Goal: Contribute content: Add original content to the website for others to see

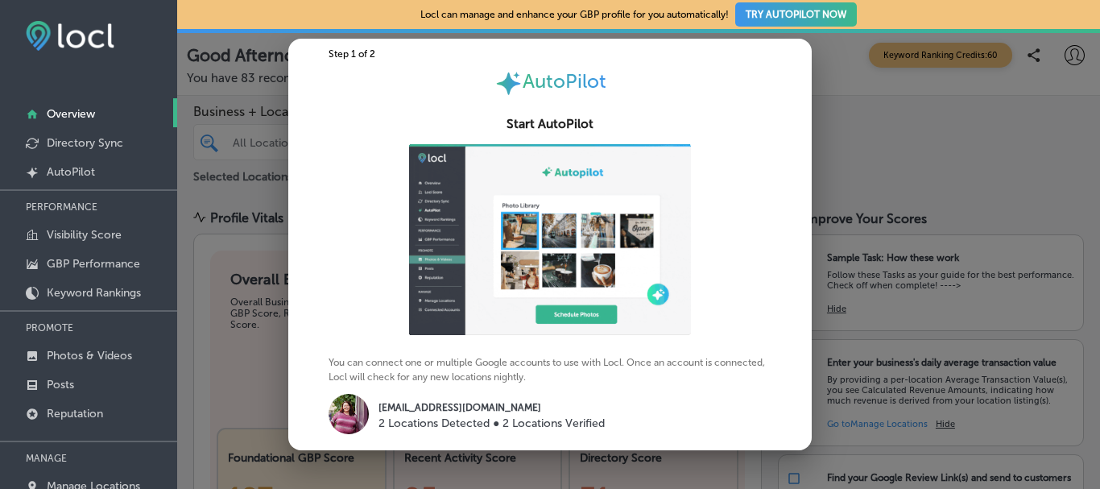
click at [949, 125] on div at bounding box center [550, 244] width 1100 height 489
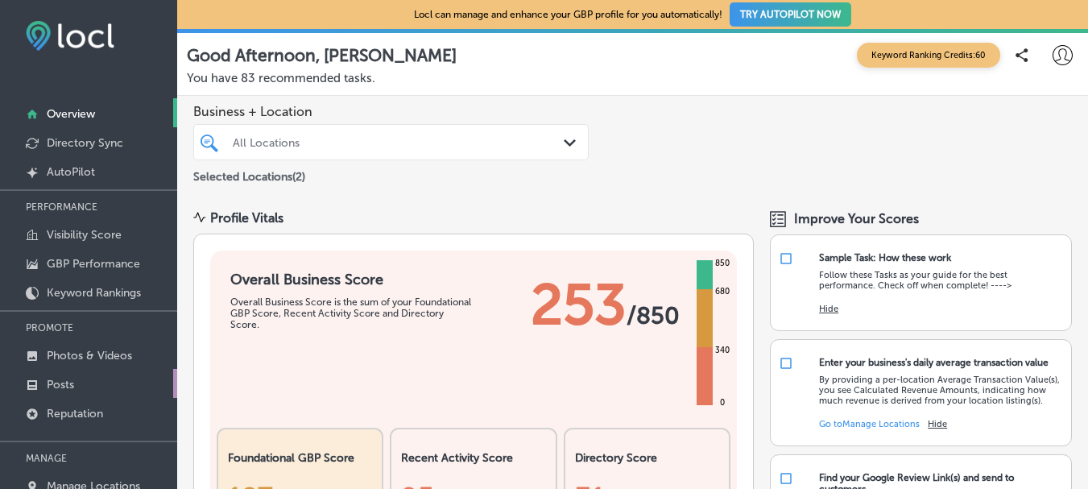
click at [61, 383] on p "Posts" at bounding box center [60, 385] width 27 height 14
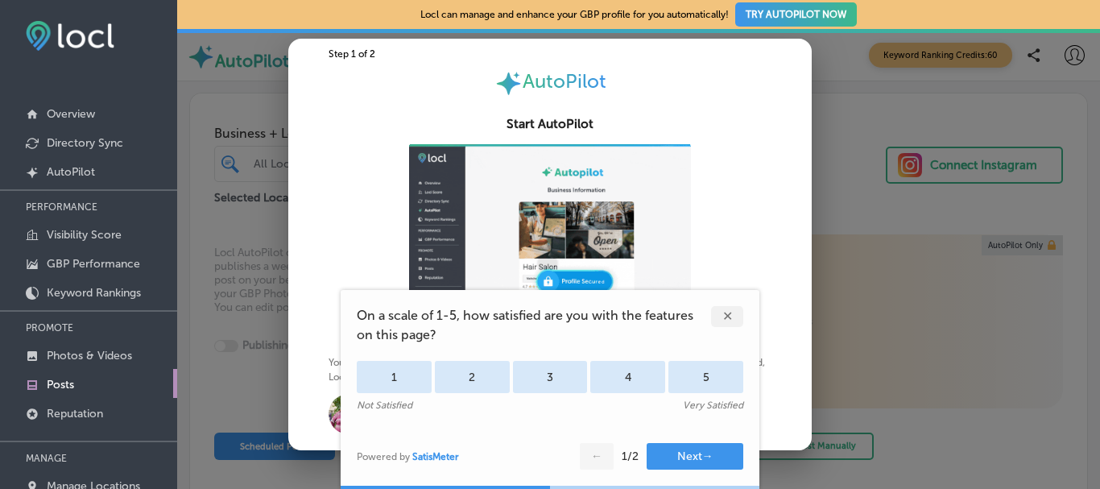
click at [721, 302] on div "✕" at bounding box center [735, 308] width 48 height 37
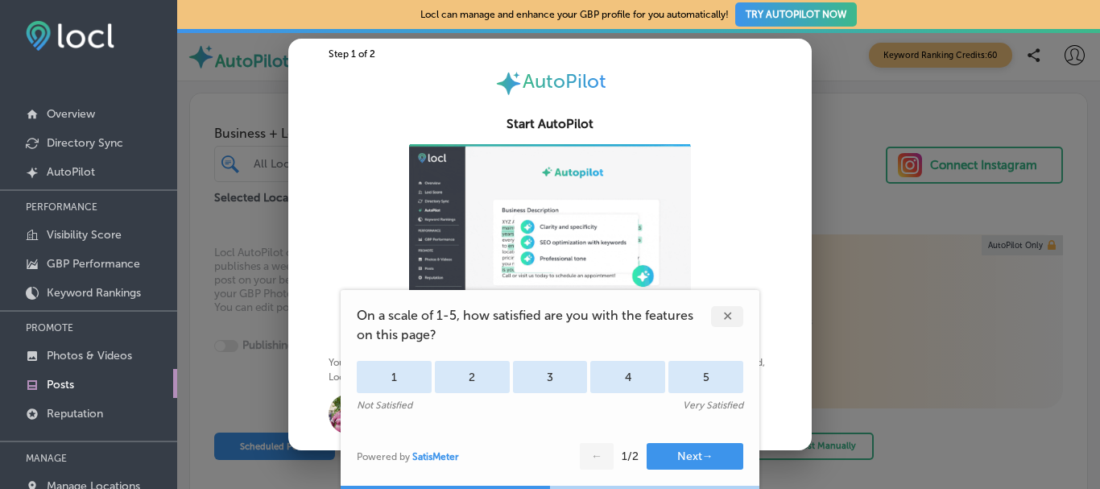
click at [729, 315] on div "✕" at bounding box center [727, 316] width 32 height 21
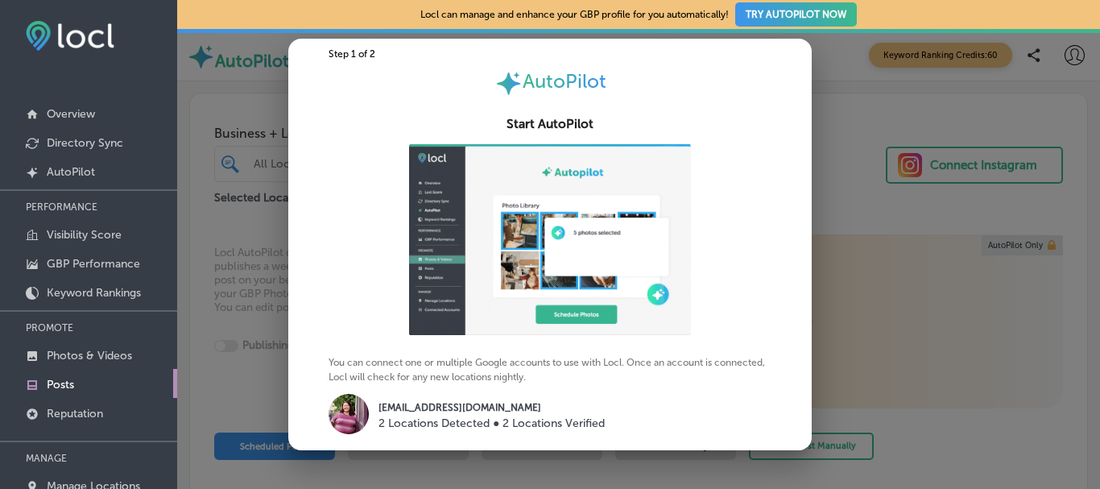
click at [973, 258] on div at bounding box center [550, 244] width 1100 height 489
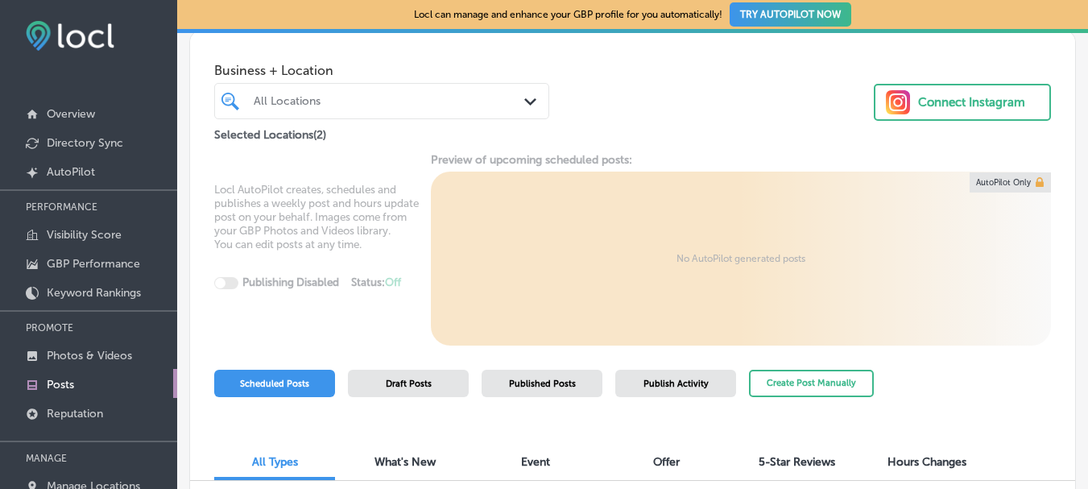
scroll to position [133, 0]
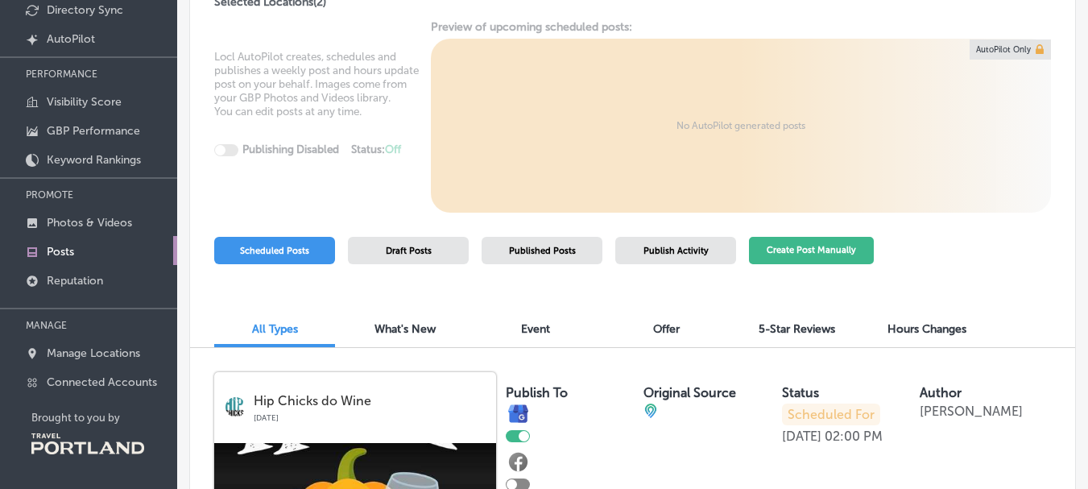
click at [821, 249] on button "Create Post Manually" at bounding box center [811, 251] width 125 height 28
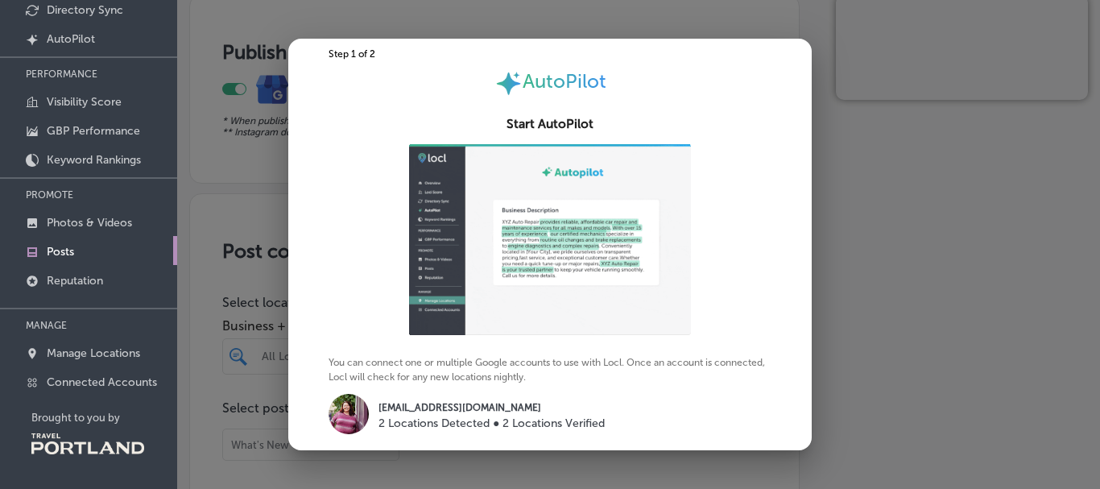
click at [950, 358] on div at bounding box center [550, 244] width 1100 height 489
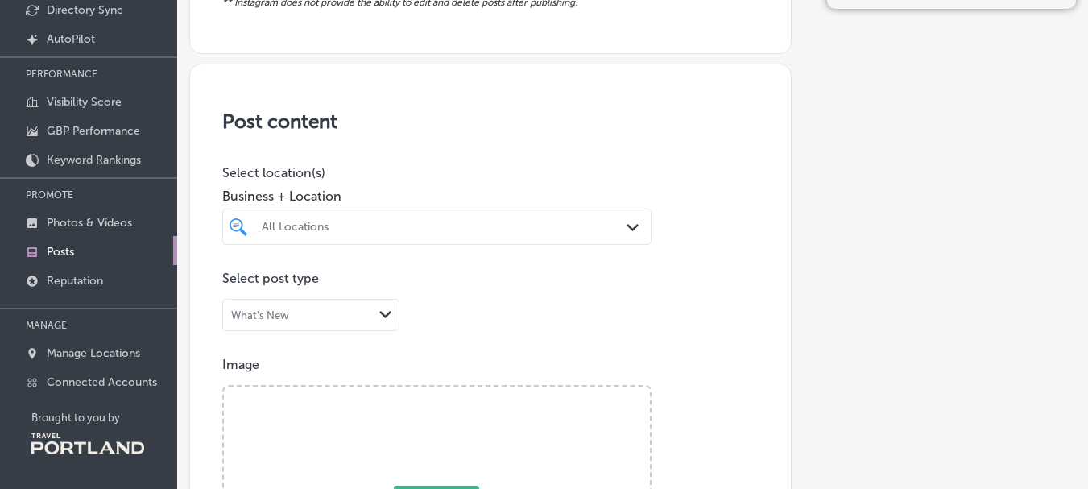
scroll to position [161, 0]
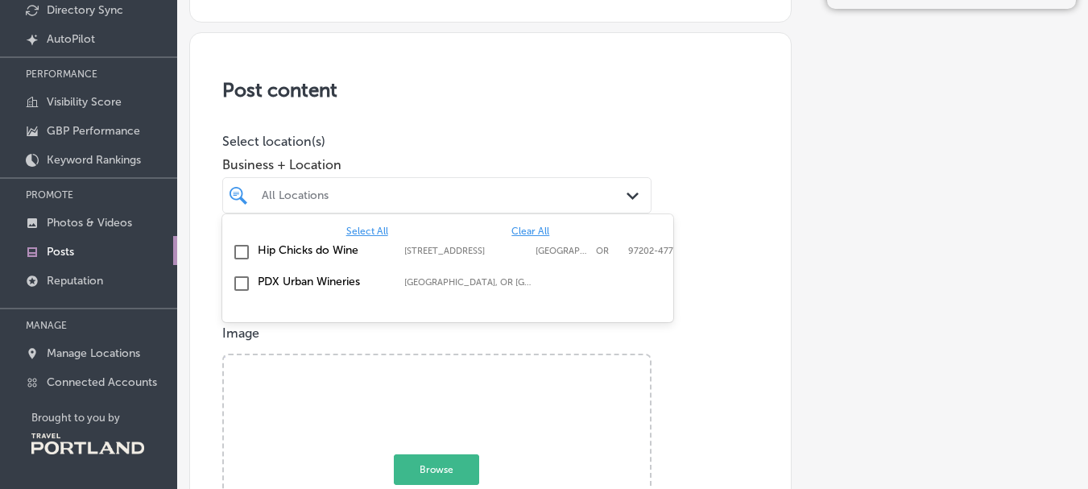
click at [422, 200] on div "All Locations" at bounding box center [445, 195] width 366 height 14
click at [242, 250] on input "checkbox" at bounding box center [241, 251] width 19 height 19
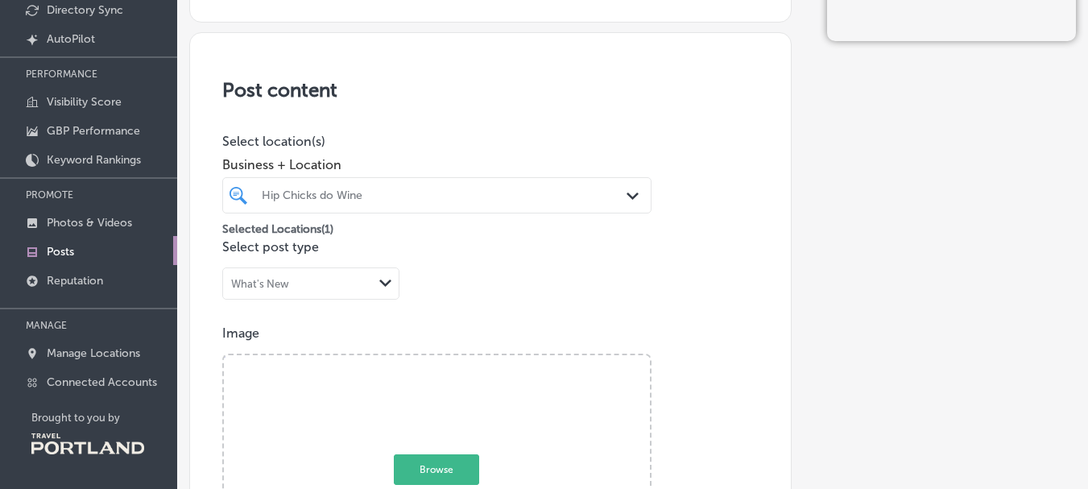
click at [377, 290] on div "Path Created with Sketch." at bounding box center [386, 284] width 26 height 26
click at [359, 350] on div "Event" at bounding box center [311, 339] width 176 height 24
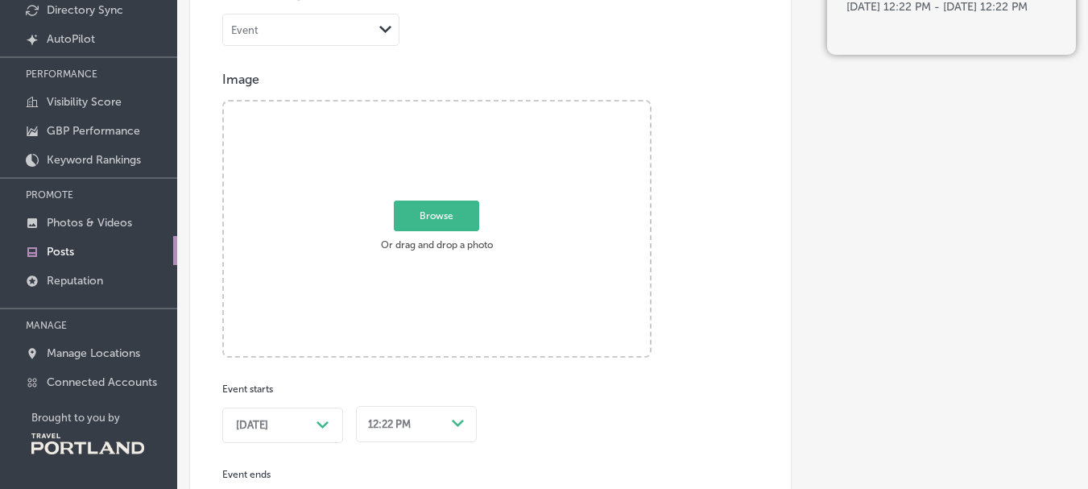
scroll to position [483, 0]
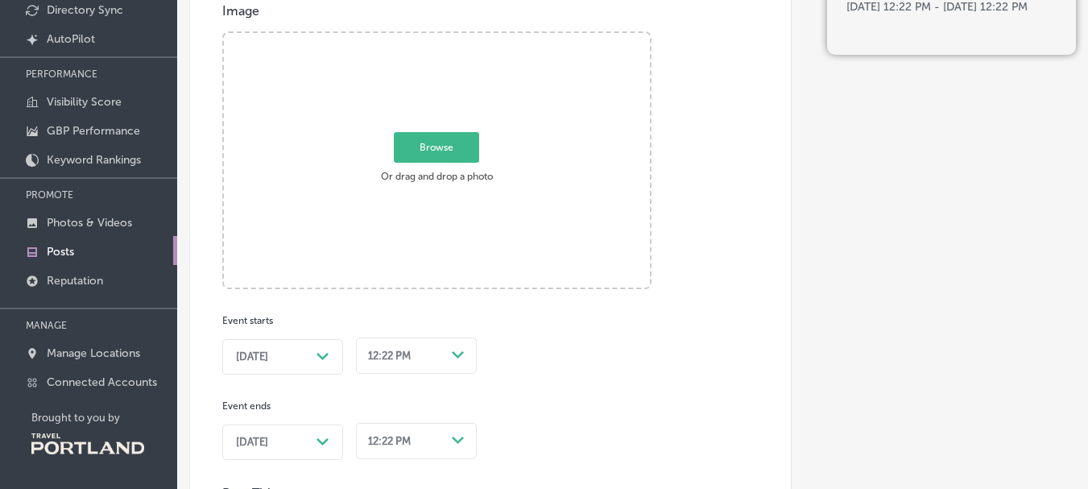
click at [428, 147] on span "Browse" at bounding box center [436, 147] width 85 height 31
click at [428, 38] on input "Browse Or drag and drop a photo" at bounding box center [437, 35] width 426 height 5
type input "C:\fakepath\IMG_3557.jpg"
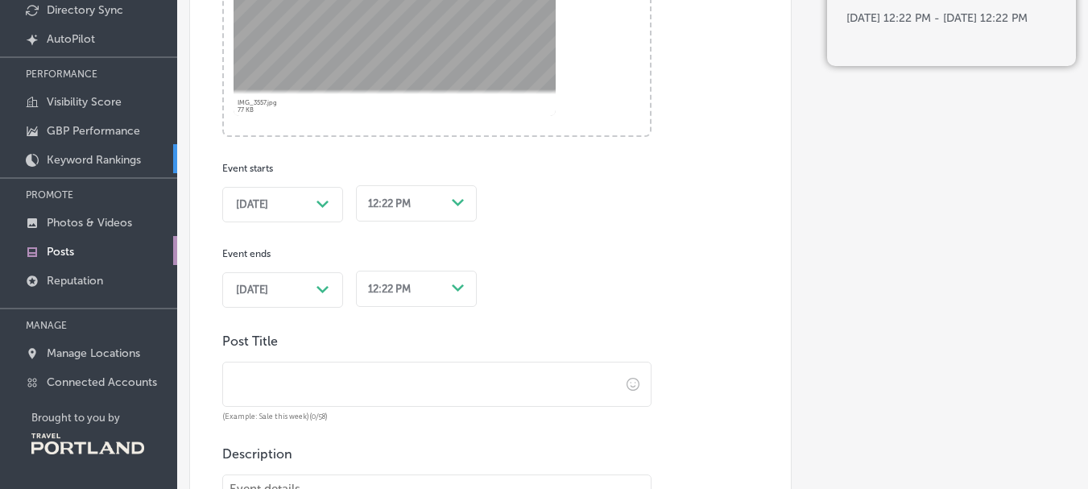
scroll to position [644, 0]
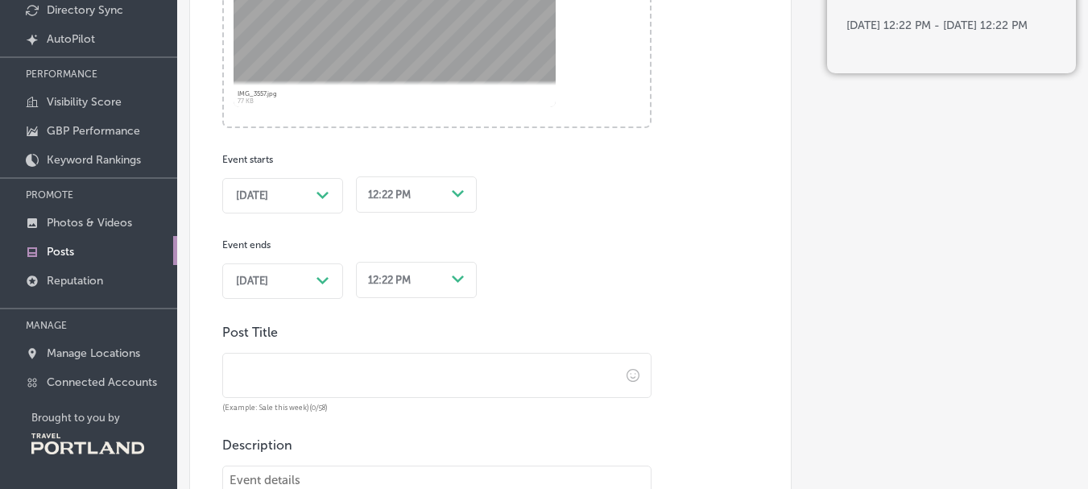
click at [300, 200] on div "[DATE] Path Created with Sketch." at bounding box center [282, 195] width 93 height 13
click at [428, 186] on div "12:22 PM" at bounding box center [404, 195] width 84 height 22
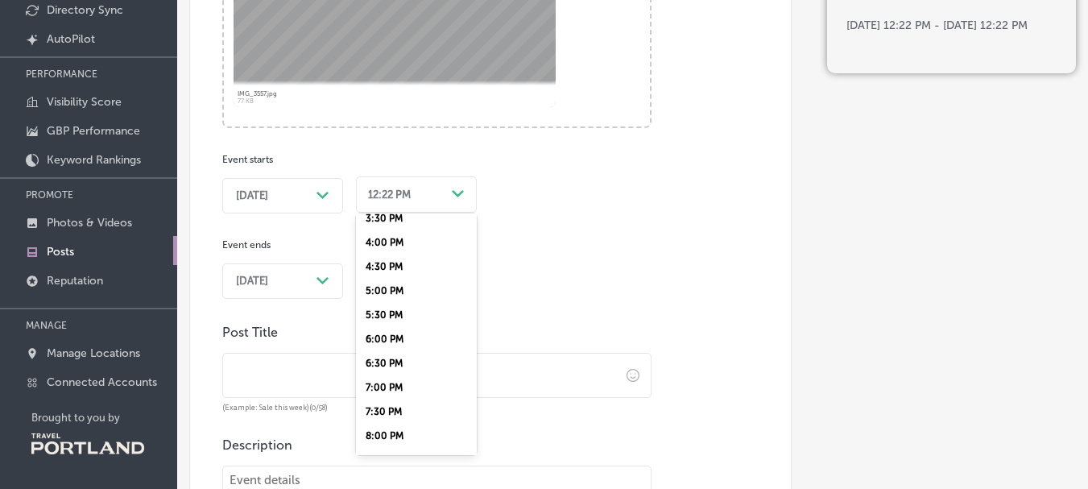
scroll to position [725, 0]
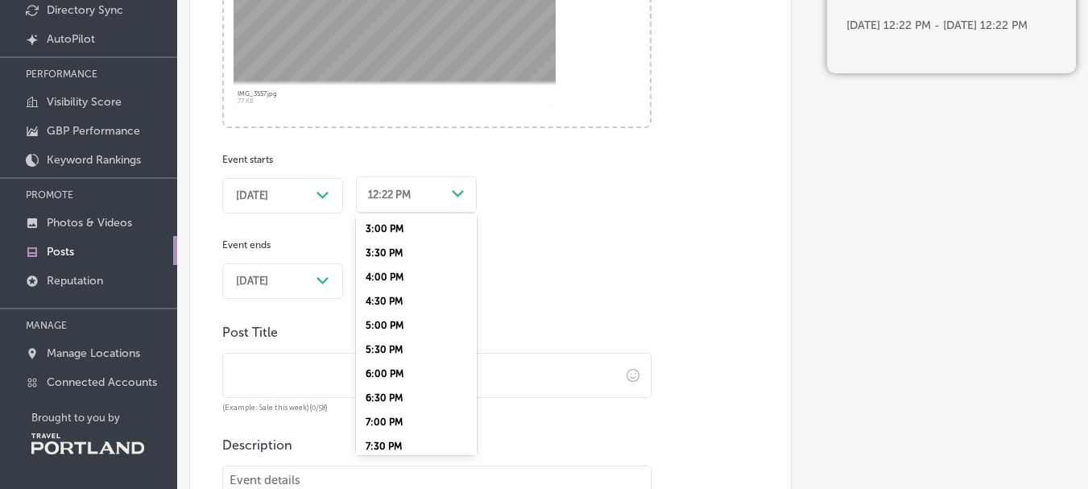
click at [372, 225] on div "3:00 PM" at bounding box center [416, 229] width 121 height 24
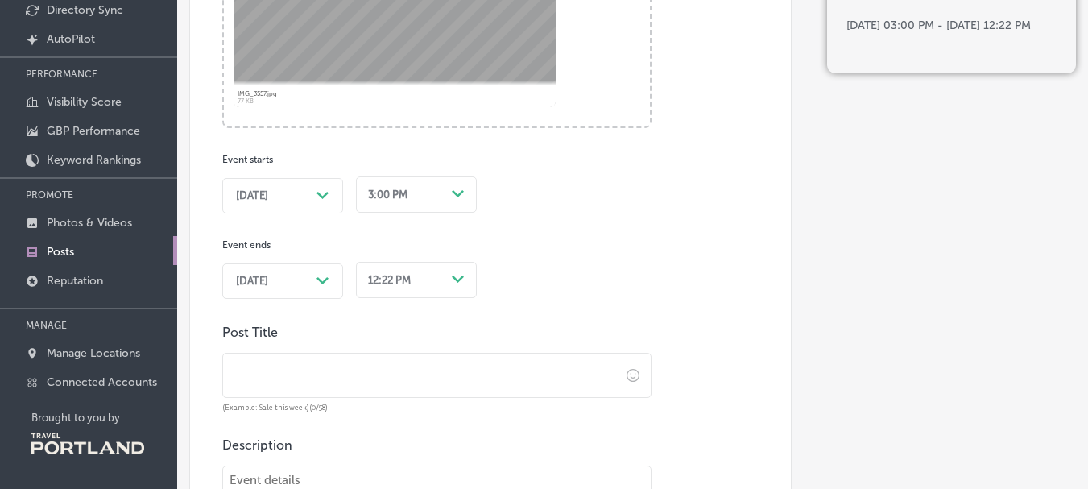
click at [252, 281] on span "[DATE]" at bounding box center [252, 281] width 32 height 13
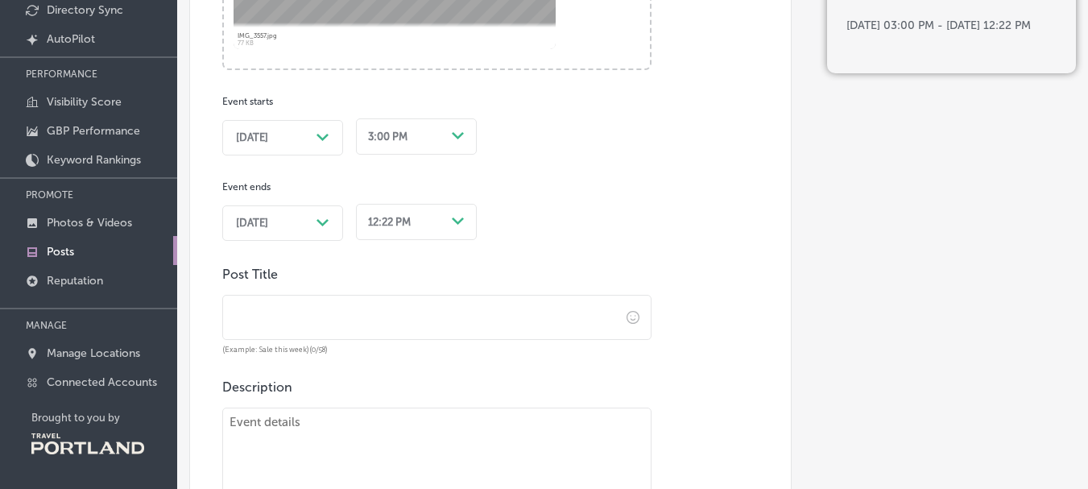
click at [421, 241] on div "12:22 PM Path Created with Sketch." at bounding box center [416, 220] width 121 height 42
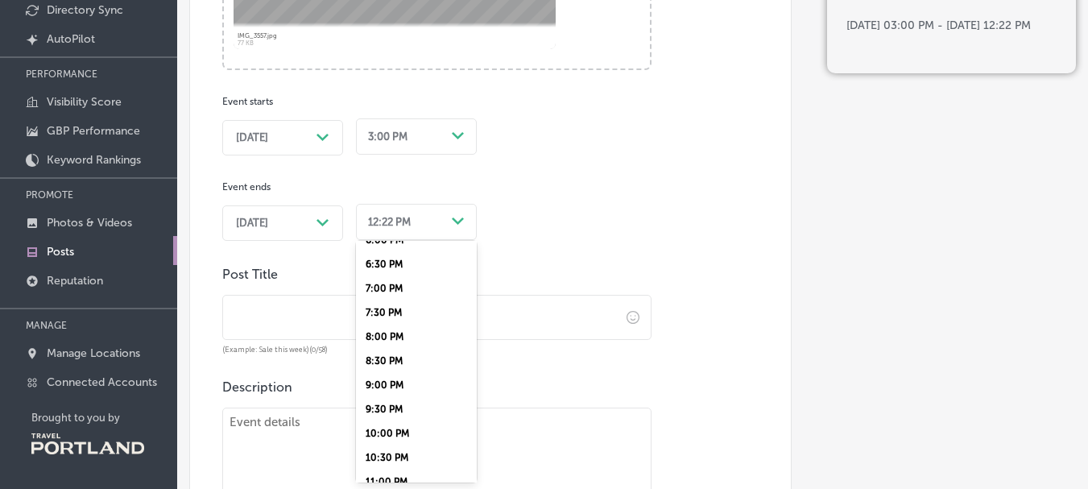
scroll to position [805, 0]
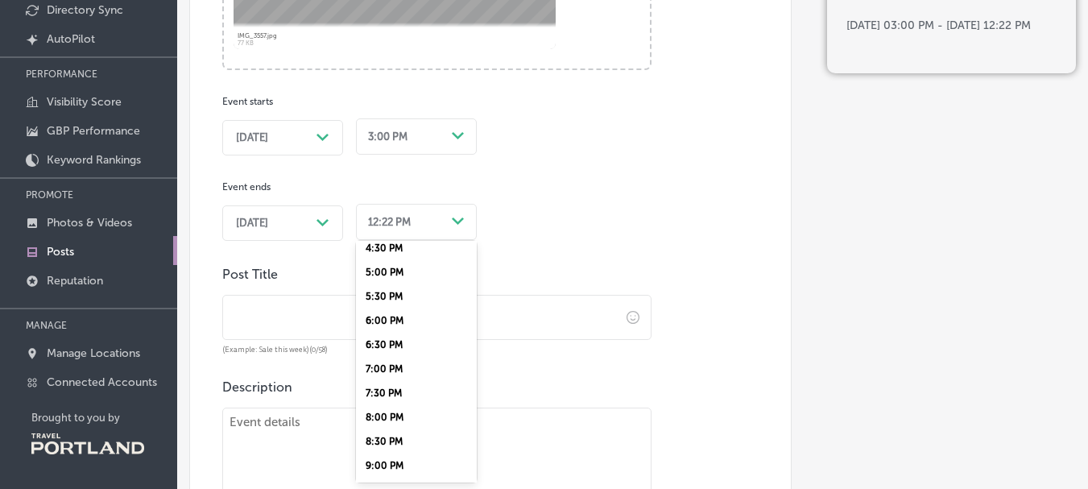
click at [387, 265] on div "5:00 PM" at bounding box center [416, 272] width 121 height 24
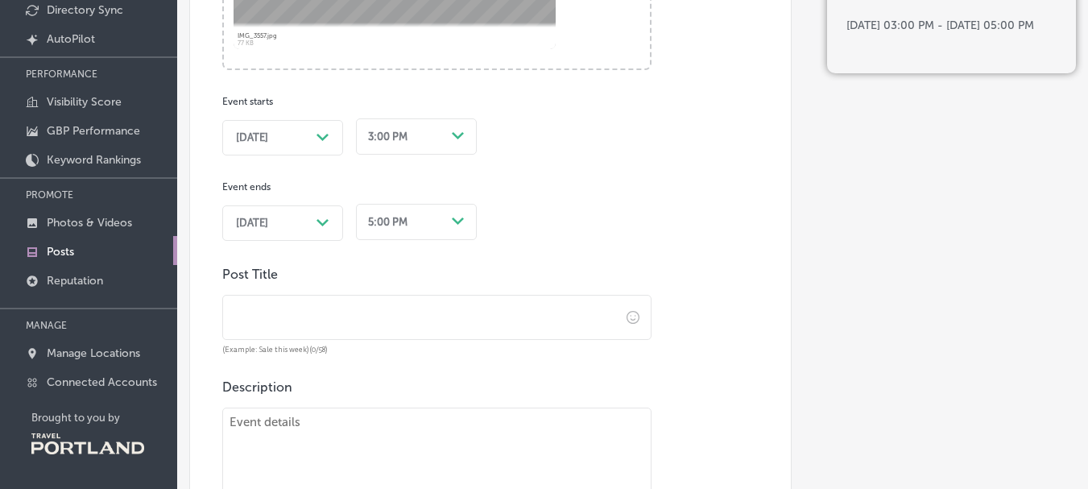
click at [465, 311] on input "text" at bounding box center [421, 318] width 397 height 44
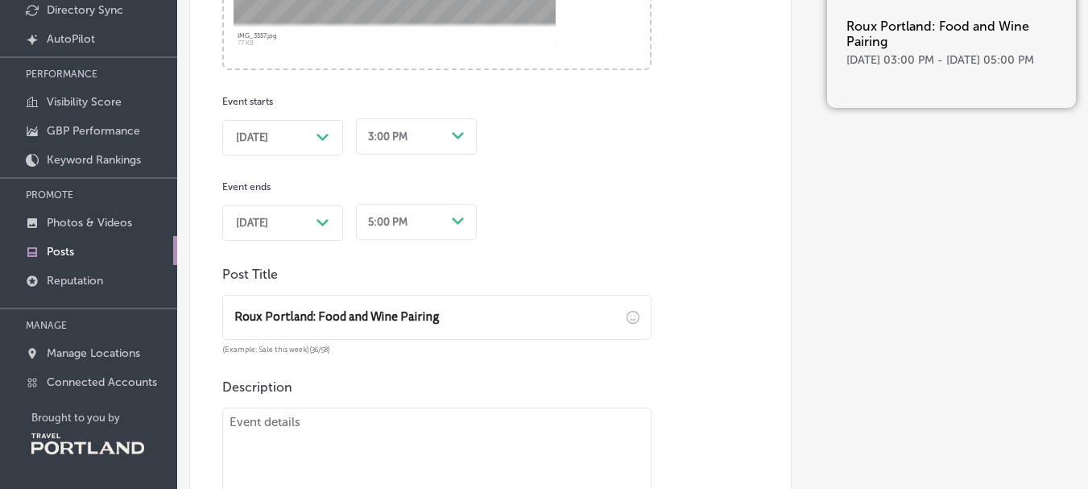
type input "Roux Portland: Food and Wine Pairing"
paste textarea "Celebrate all things Women-Owned during Roux Week! Stop by Portland’s Oldest Ur…"
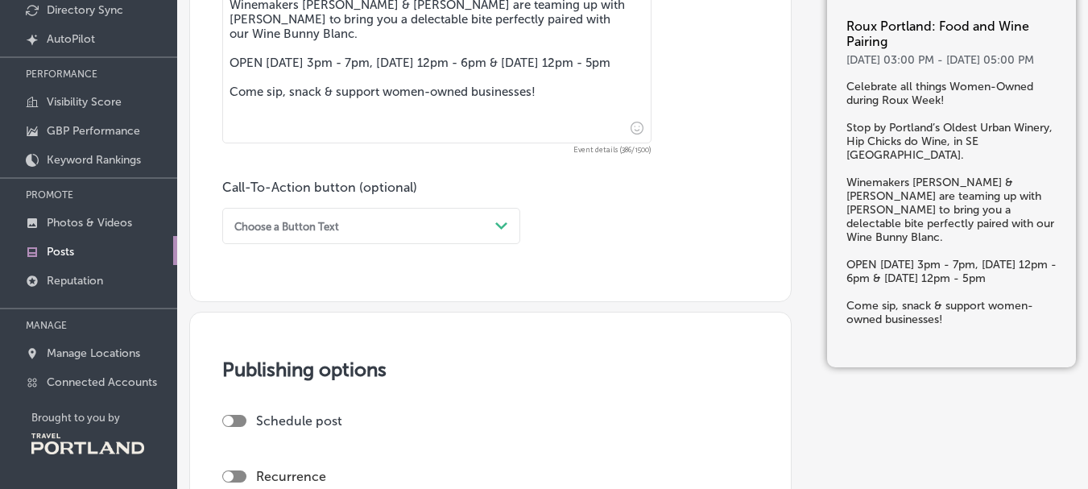
scroll to position [1206, 0]
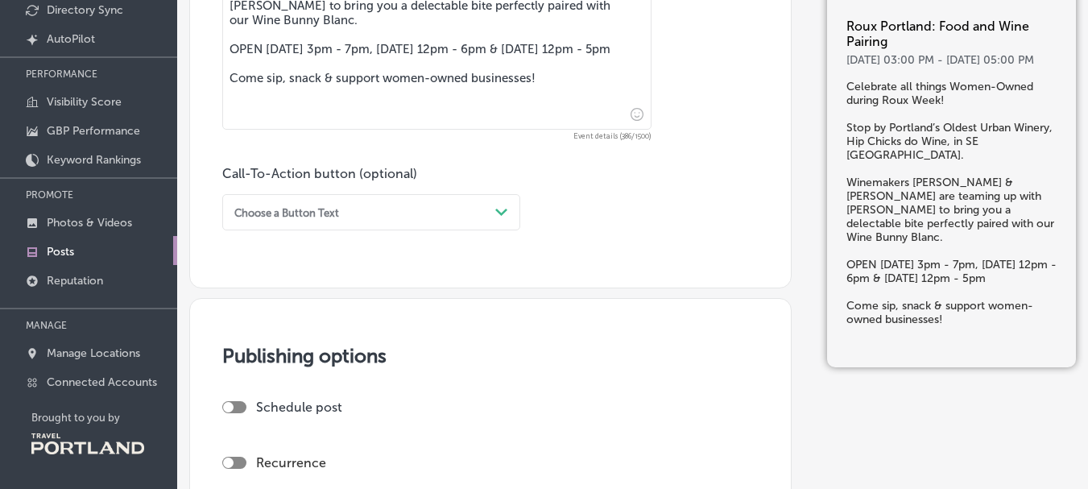
type textarea "Celebrate all things Women-Owned during Roux Week! Stop by Portland’s Oldest Ur…"
click at [465, 206] on div "Choose a Button Text" at bounding box center [358, 212] width 261 height 22
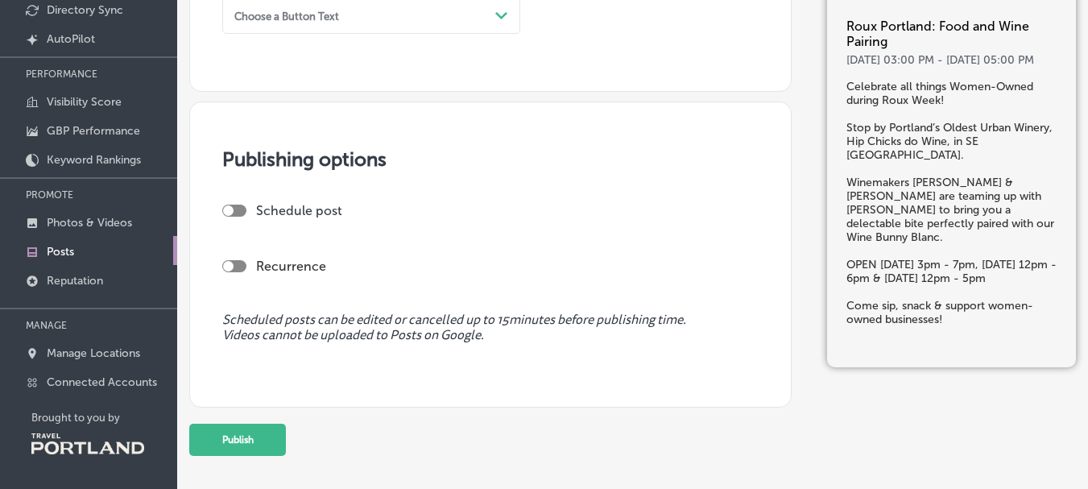
scroll to position [1447, 0]
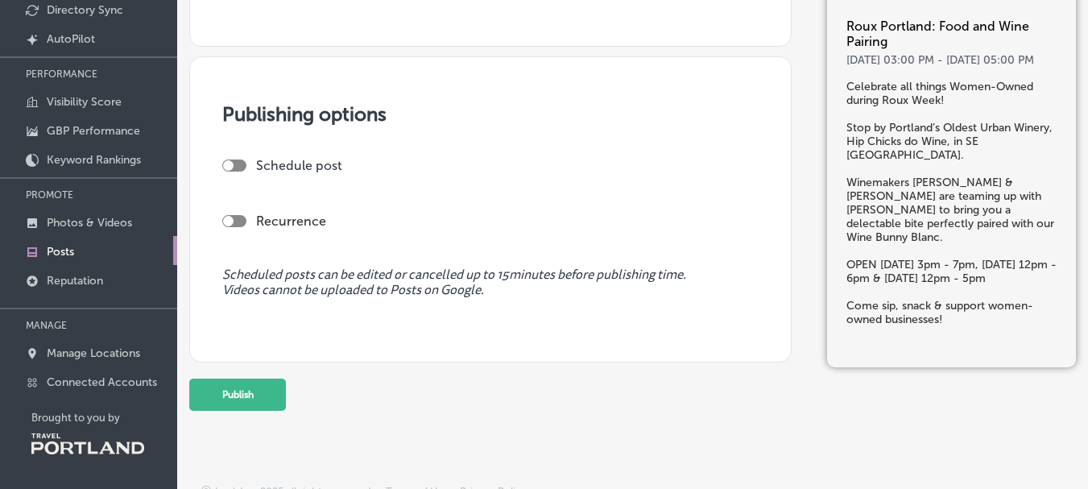
click at [242, 167] on div at bounding box center [234, 165] width 24 height 12
checkbox input "true"
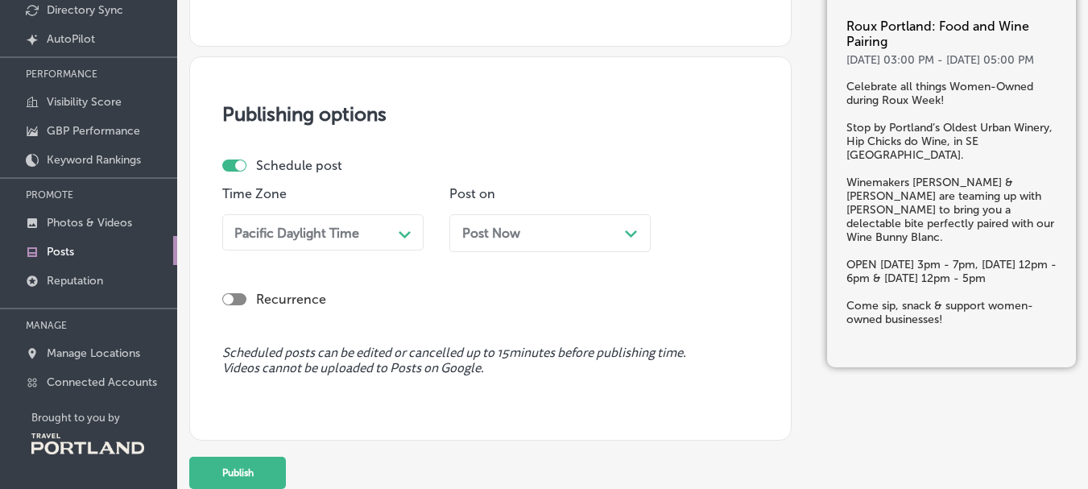
click at [585, 239] on div "Post Now Path Created with Sketch." at bounding box center [550, 233] width 176 height 15
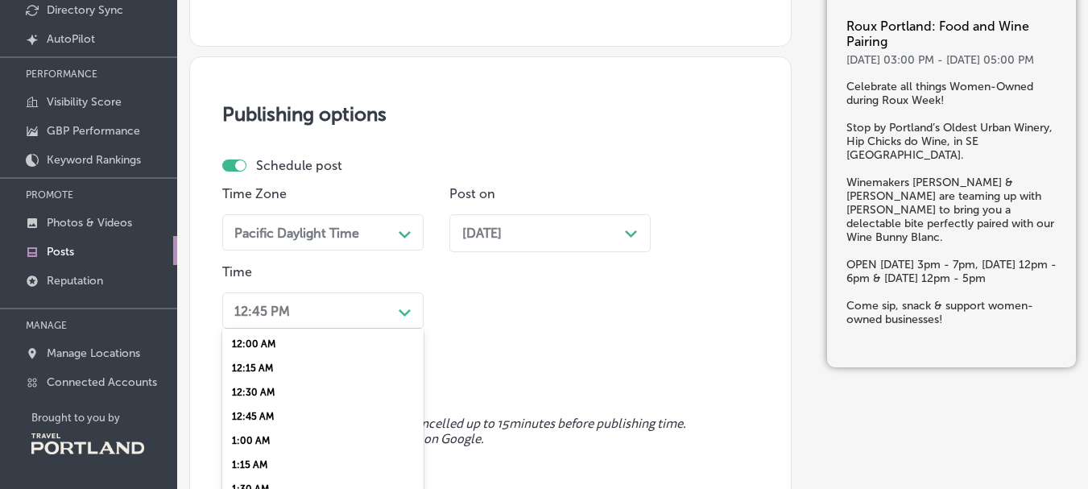
scroll to position [1535, 0]
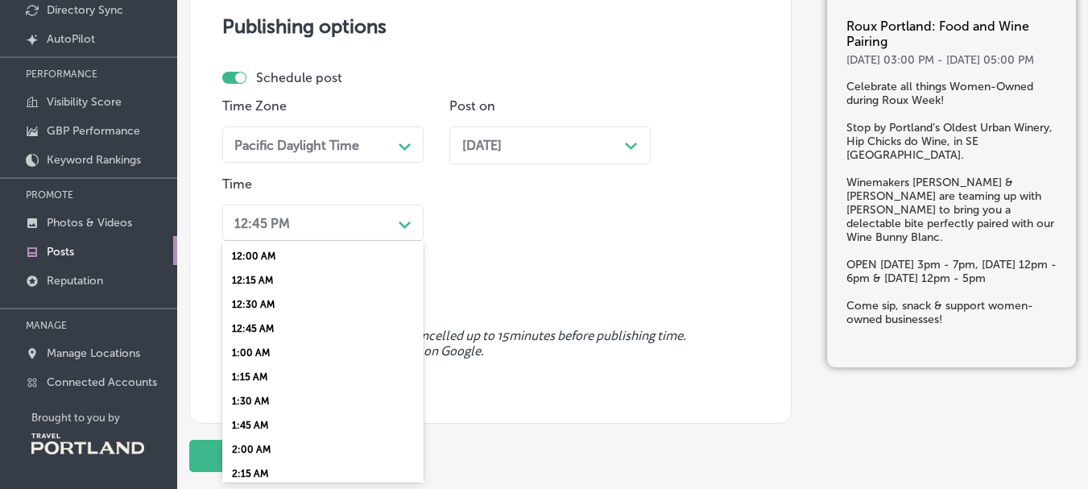
click at [349, 241] on div "option 12:30 AM focused, 3 of 96. 96 results available. Use Up and Down to choo…" at bounding box center [322, 223] width 201 height 36
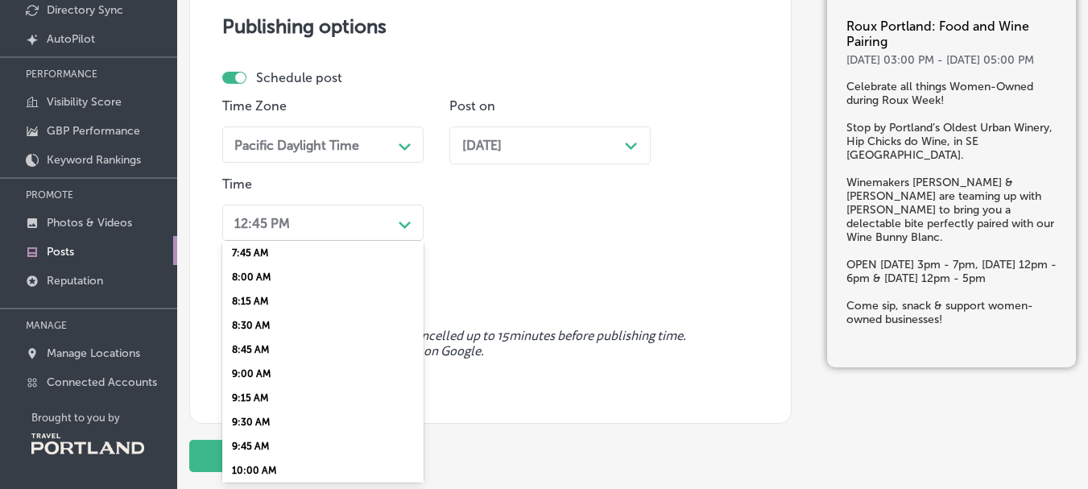
scroll to position [1047, 0]
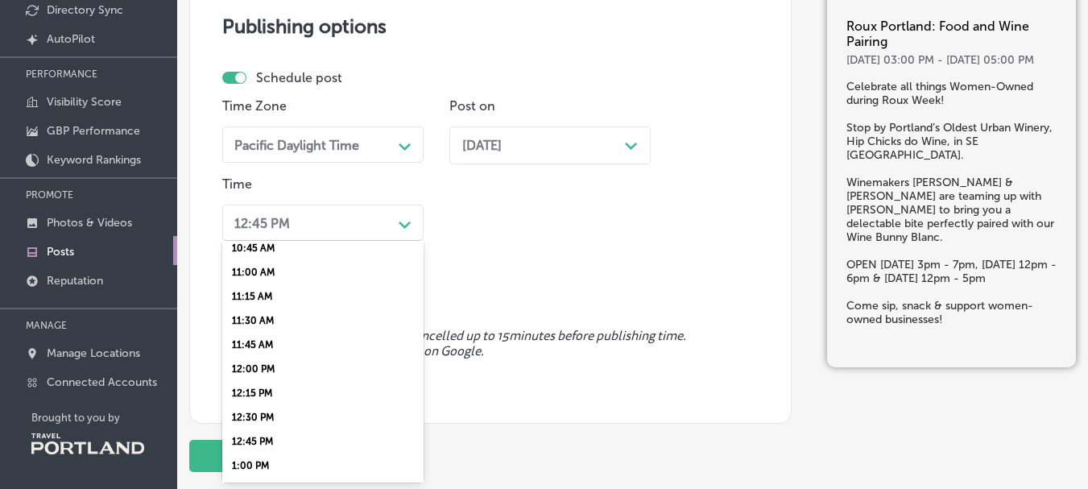
click at [296, 250] on div "10:45 AM" at bounding box center [322, 248] width 201 height 24
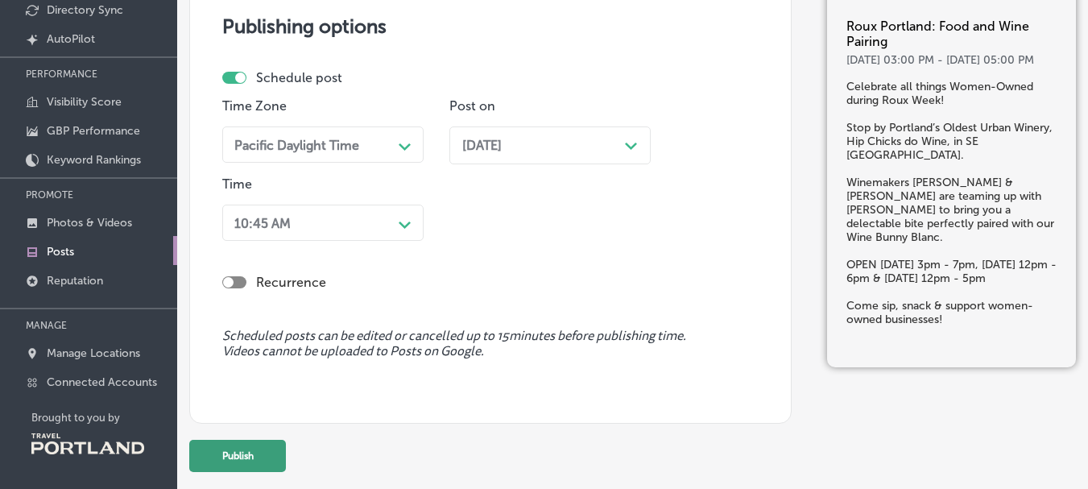
click at [239, 444] on button "Publish" at bounding box center [237, 456] width 97 height 32
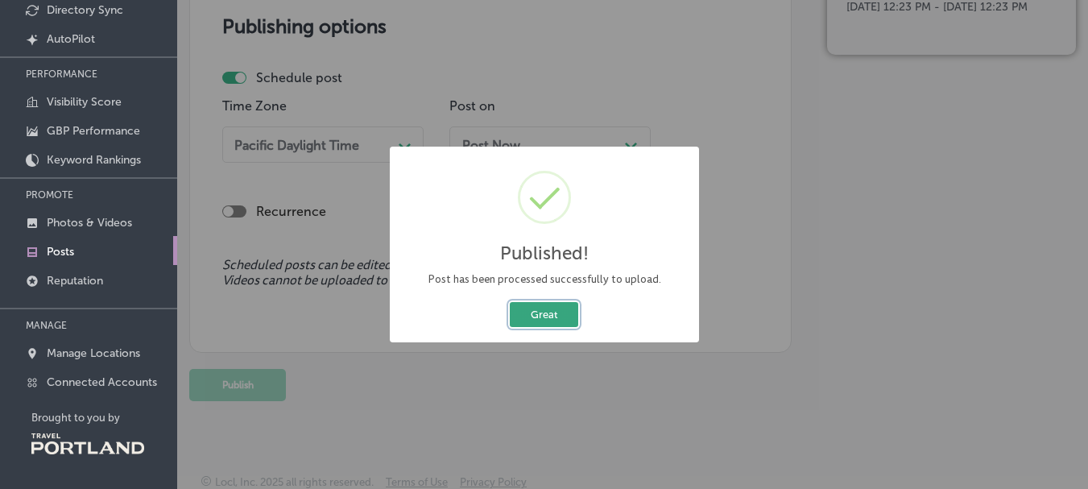
click at [552, 317] on button "Great" at bounding box center [544, 314] width 68 height 25
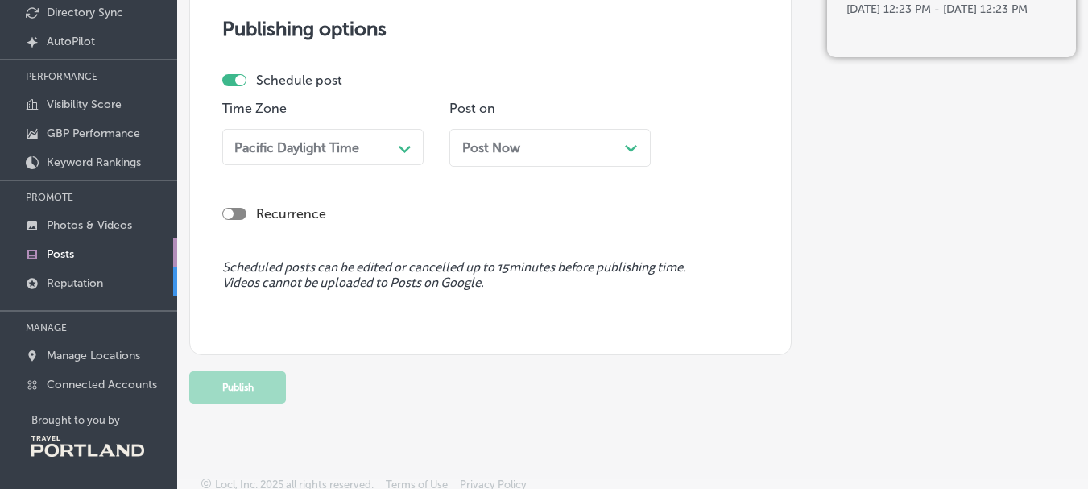
scroll to position [133, 0]
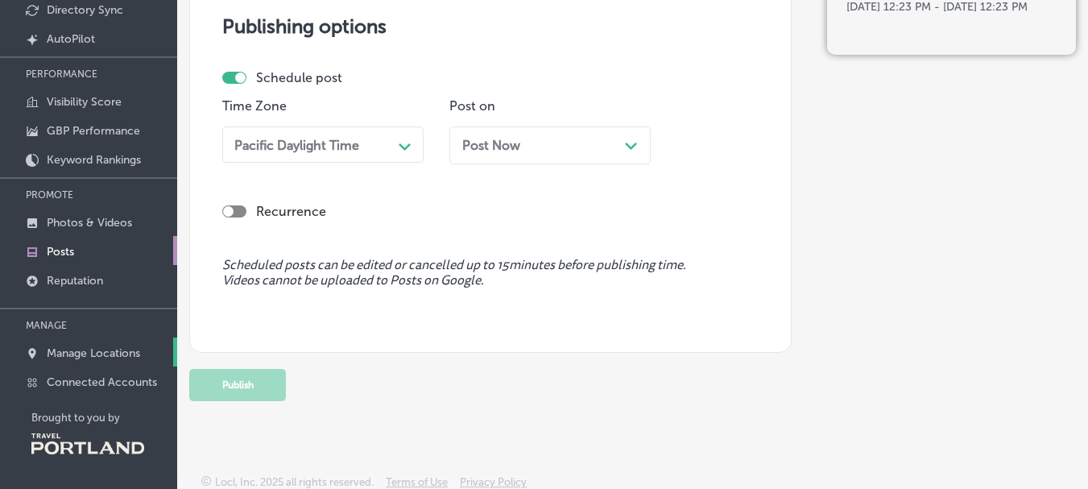
click at [81, 347] on p "Manage Locations" at bounding box center [93, 353] width 93 height 14
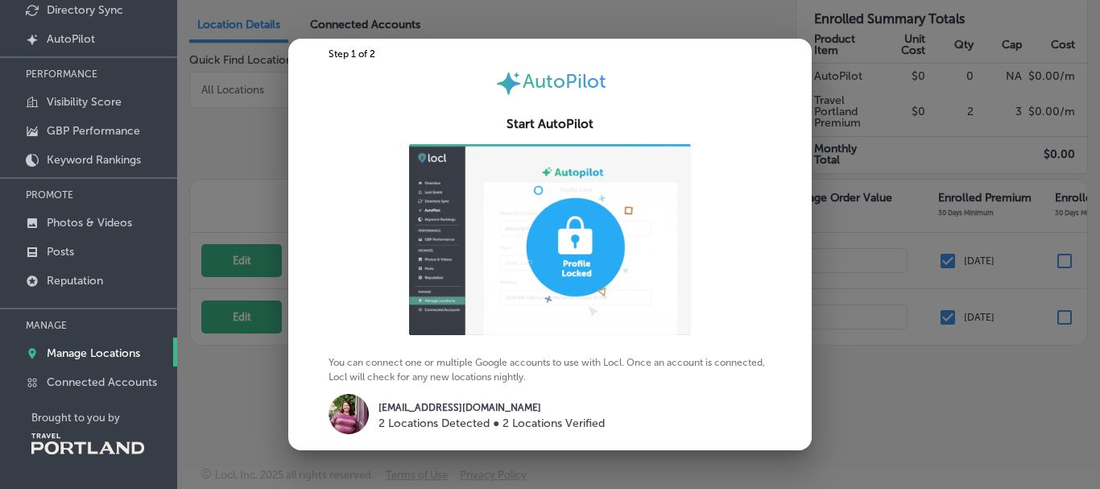
click at [598, 25] on div at bounding box center [550, 244] width 1100 height 489
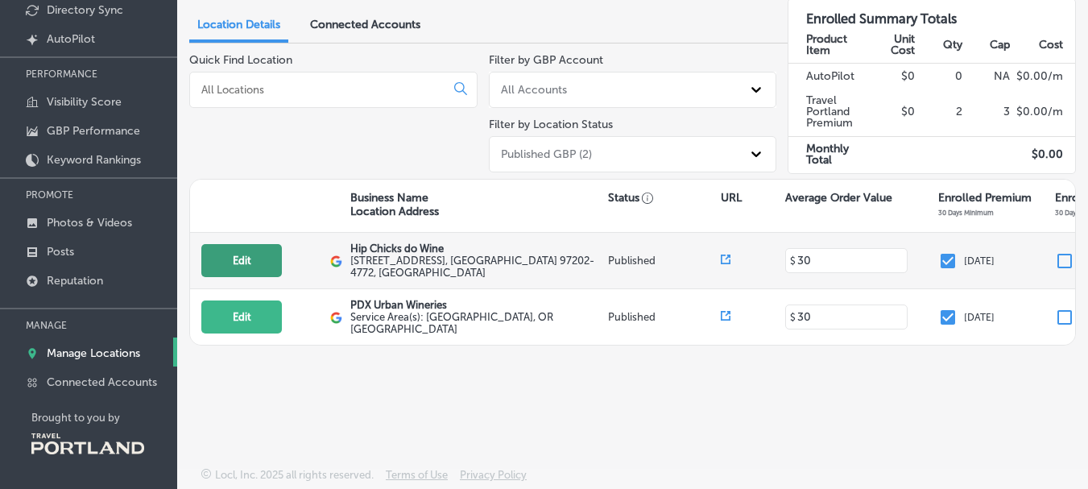
click at [238, 261] on button "Edit" at bounding box center [241, 260] width 81 height 33
select select "US"
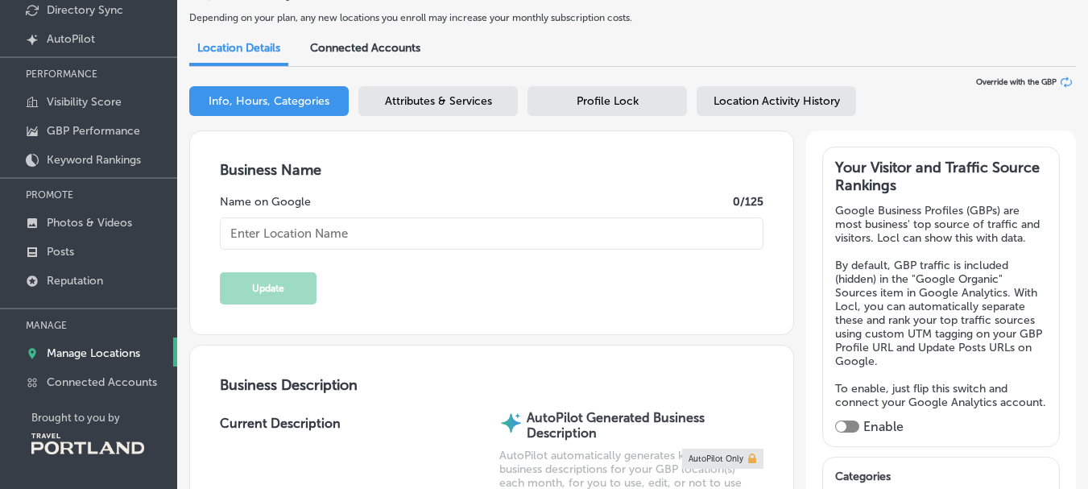
type input "[URL][DOMAIN_NAME][DOMAIN_NAME]"
type input "Hip Chicks do Wine"
type input "[PHONE_NUMBER]"
type input "[EMAIL_ADDRESS][DOMAIN_NAME]"
type input "[URL][DOMAIN_NAME]"
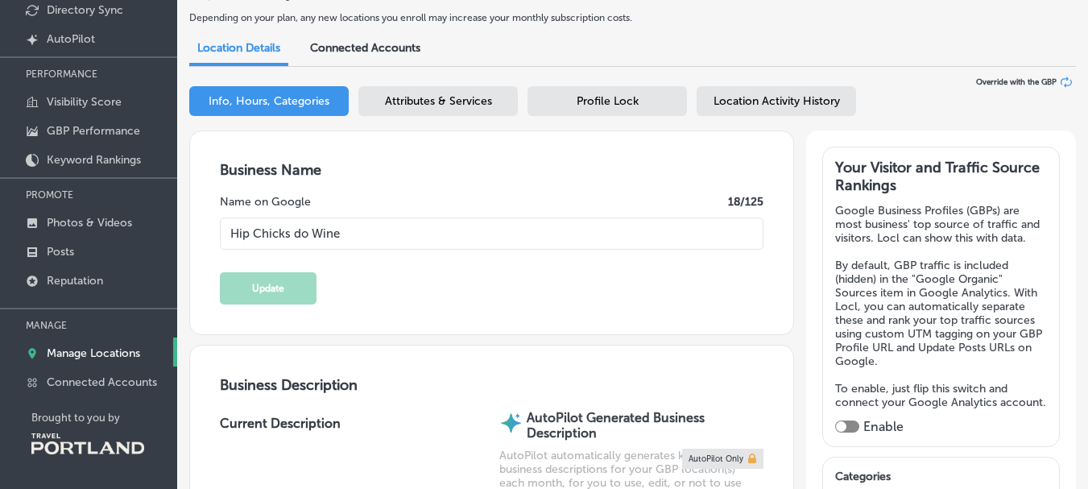
type input "[URL][DOMAIN_NAME]"
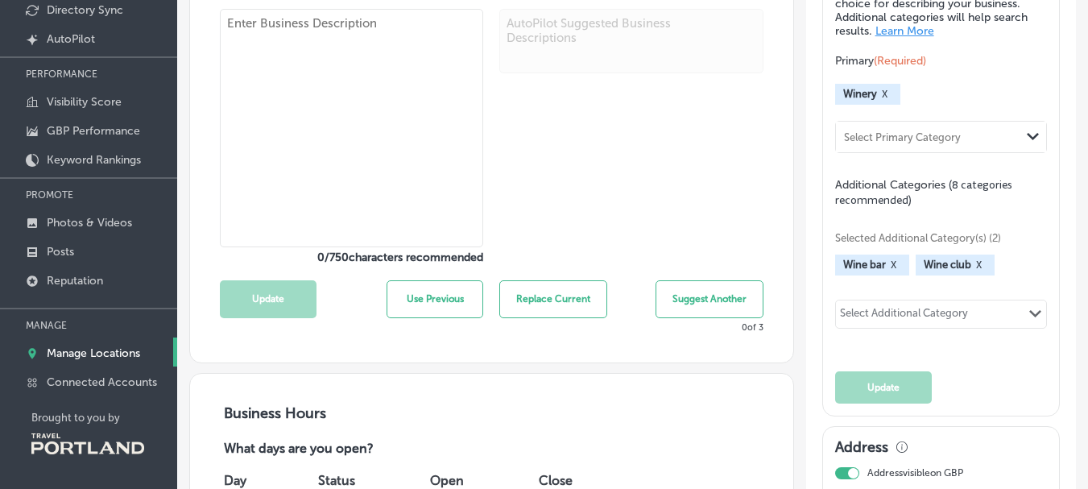
type textarea "Hip Chicks do Wine is Portland’s Oldest Urban Winery. Established in [DATE] we …"
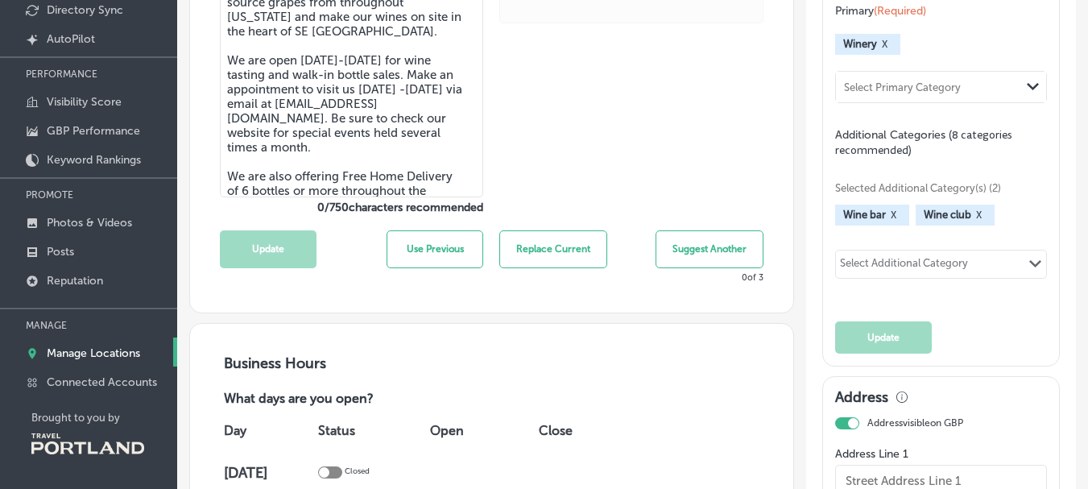
type input "[STREET_ADDRESS]"
type input "[GEOGRAPHIC_DATA]"
type input "97202-4772"
type input "US"
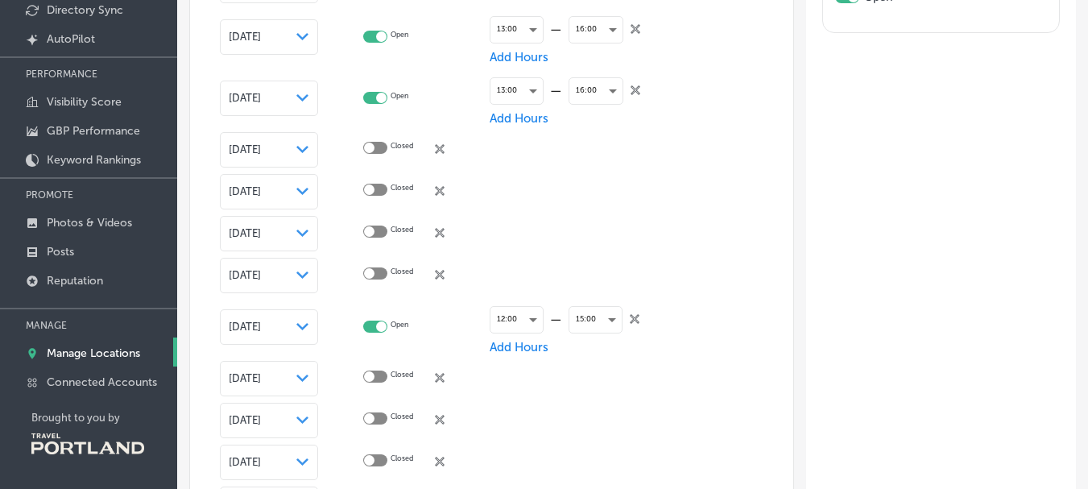
scroll to position [2013, 0]
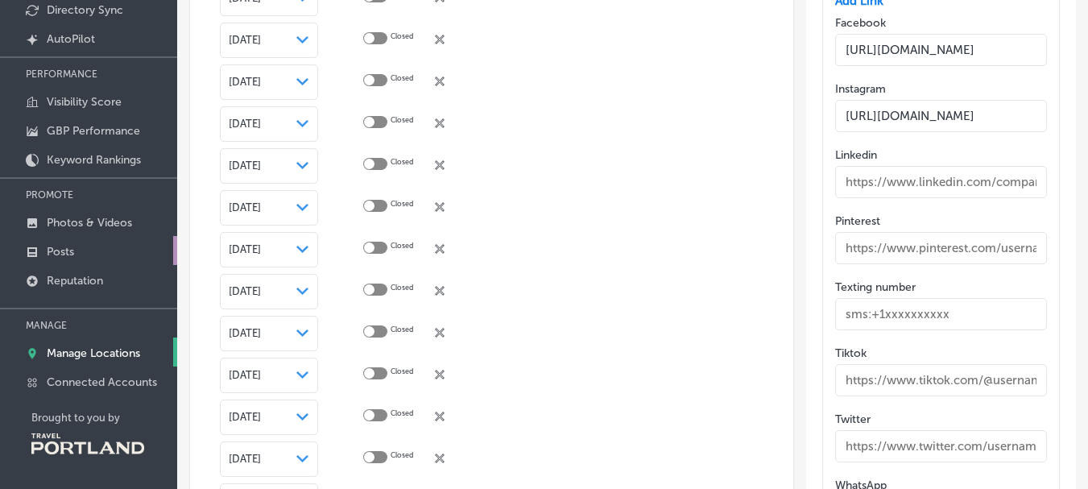
click at [80, 255] on link "Posts" at bounding box center [88, 250] width 177 height 29
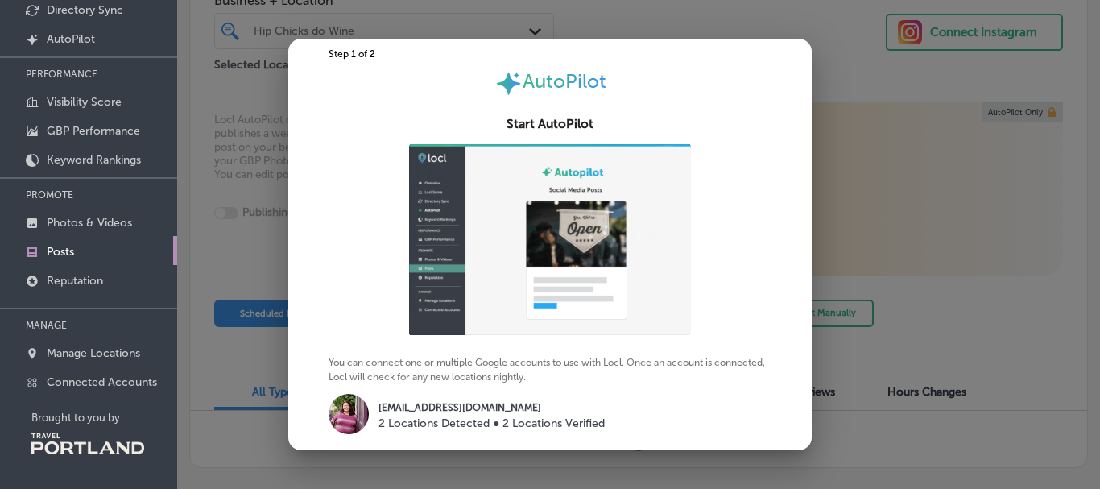
click at [199, 114] on div at bounding box center [550, 244] width 1100 height 489
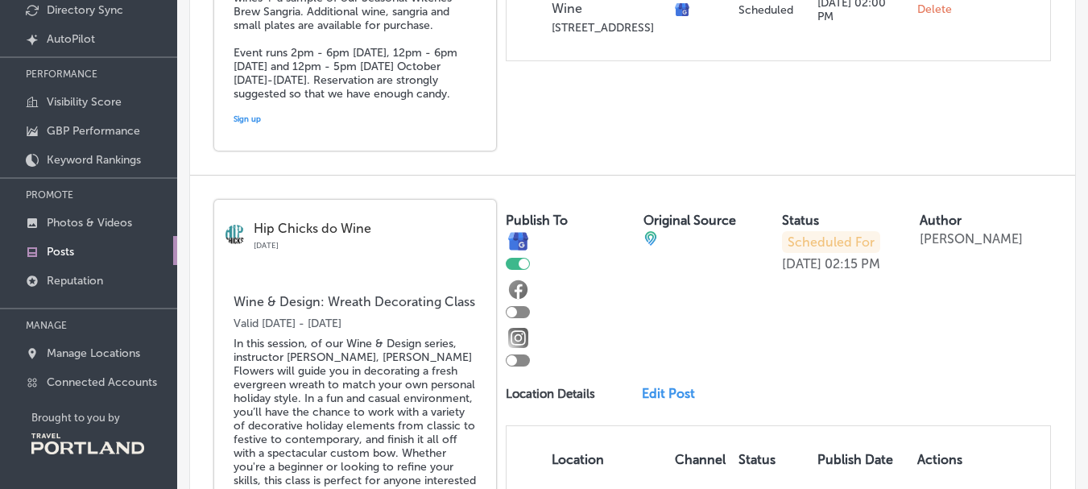
scroll to position [1369, 0]
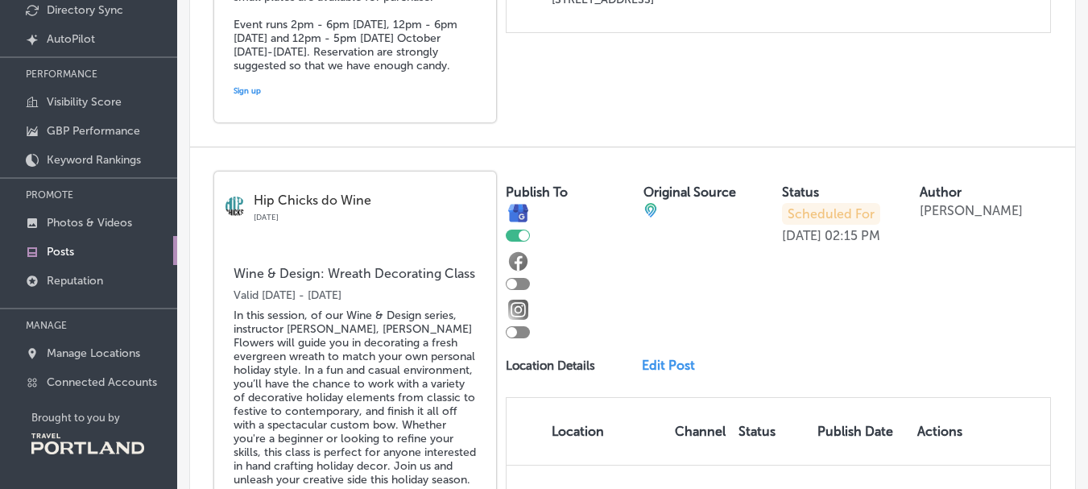
click at [659, 366] on link "Edit Post" at bounding box center [673, 365] width 63 height 15
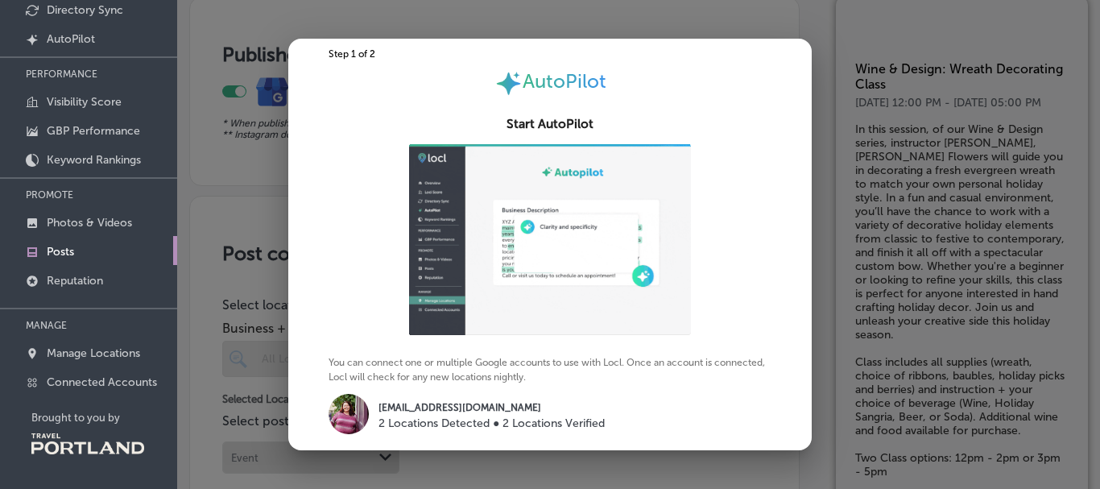
checkbox input "true"
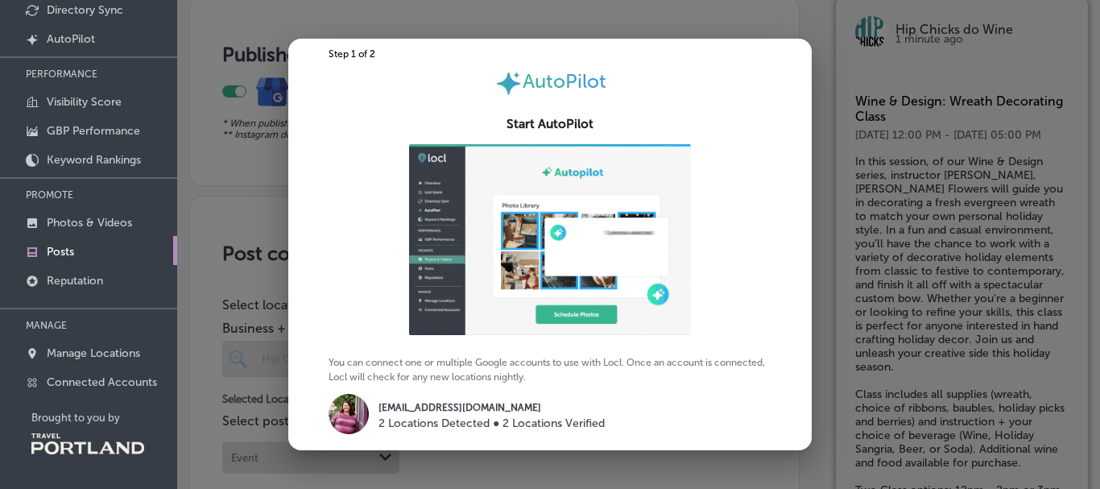
click at [219, 159] on div at bounding box center [550, 244] width 1100 height 489
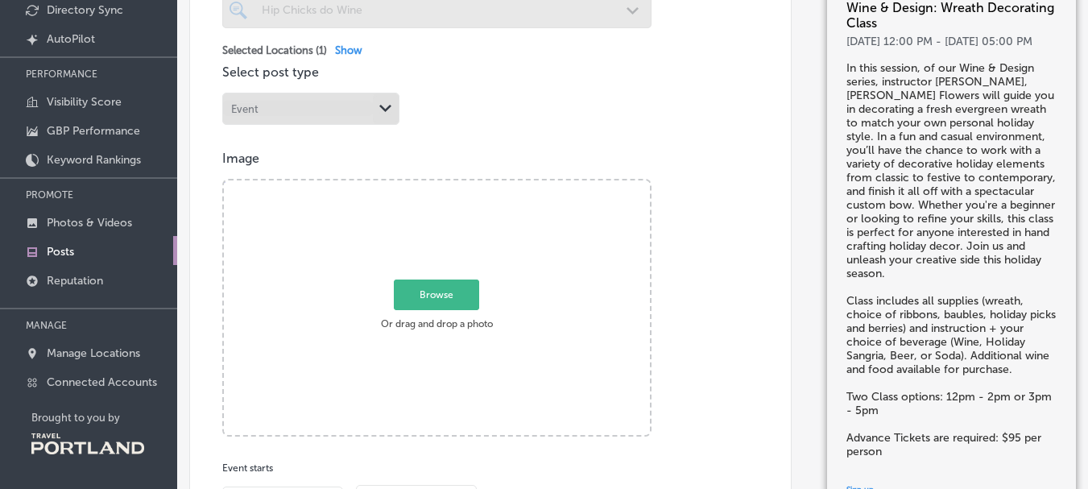
scroll to position [403, 0]
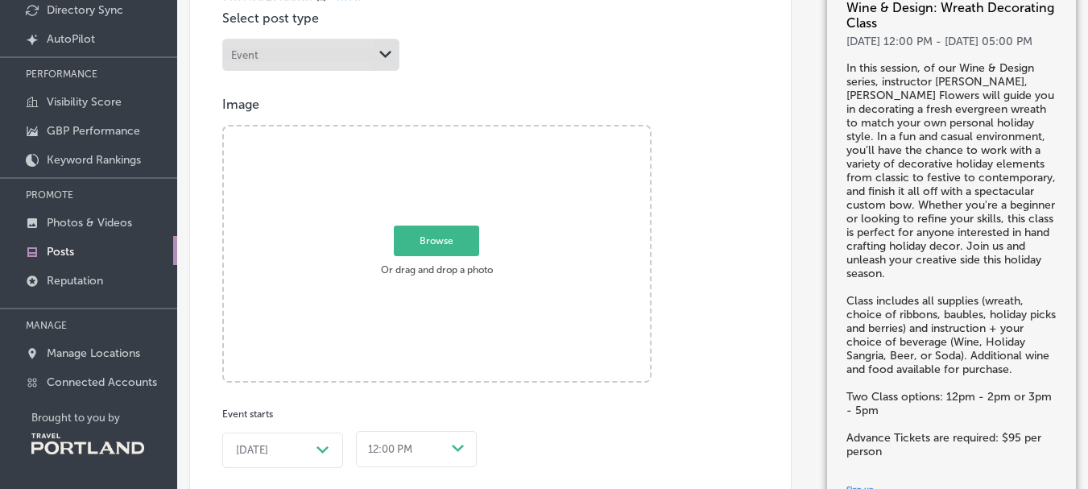
click at [458, 235] on span "Browse" at bounding box center [436, 241] width 85 height 31
click at [458, 131] on input "Browse Or drag and drop a photo" at bounding box center [437, 128] width 426 height 5
type input "C:\fakepath\Flower Arranging 101 (Instagram Post).PNG"
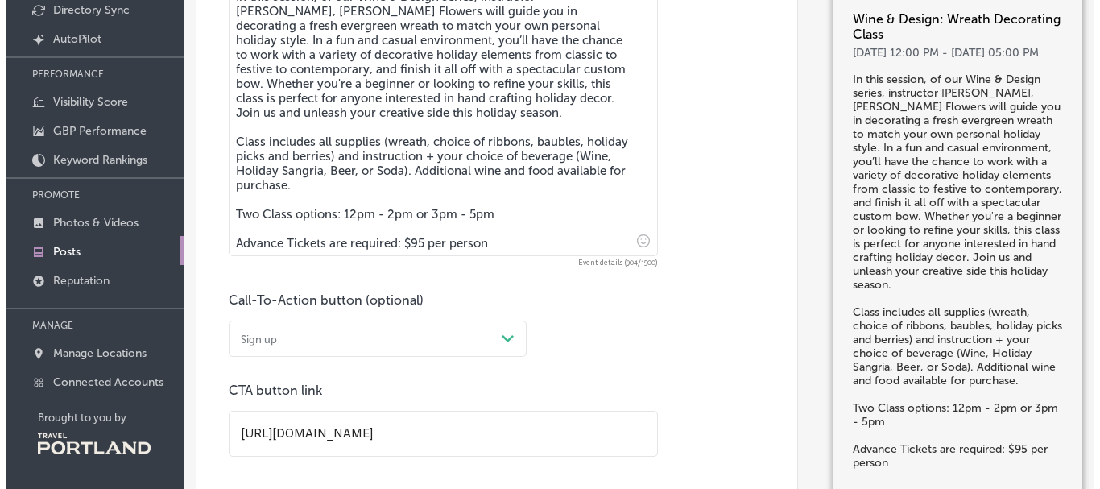
scroll to position [1852, 0]
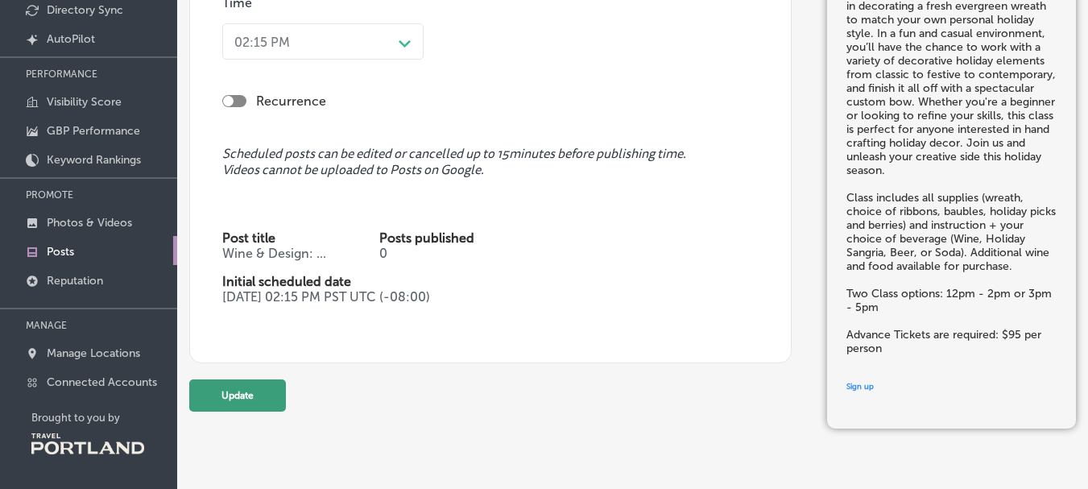
click at [207, 385] on button "Update" at bounding box center [237, 395] width 97 height 32
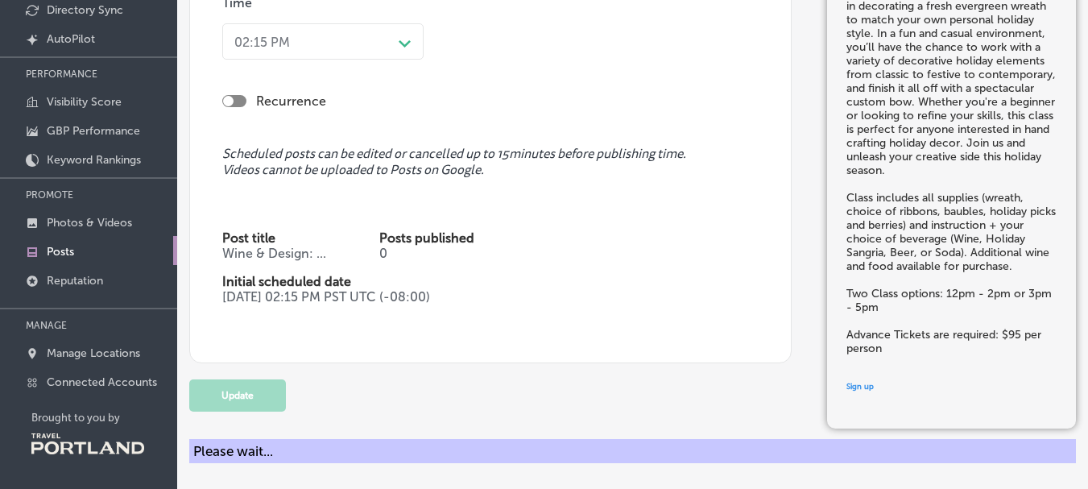
checkbox input "true"
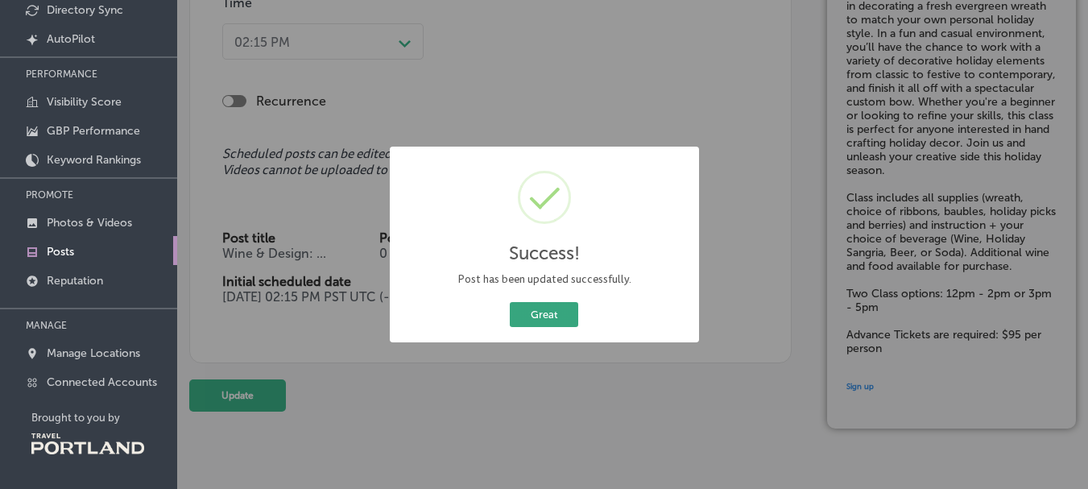
click at [526, 321] on button "Great" at bounding box center [544, 314] width 68 height 25
